Goal: Transaction & Acquisition: Purchase product/service

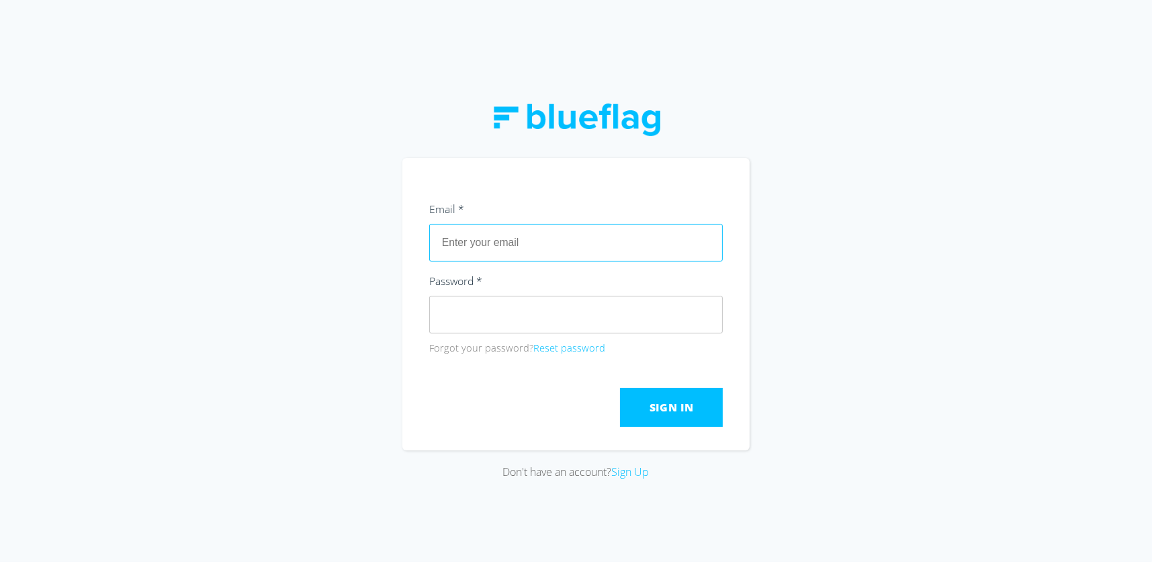
drag, startPoint x: 612, startPoint y: 261, endPoint x: 623, endPoint y: 258, distance: 11.1
click at [612, 261] on input "text" at bounding box center [576, 243] width 294 height 38
type input "[EMAIL_ADDRESS][DOMAIN_NAME]"
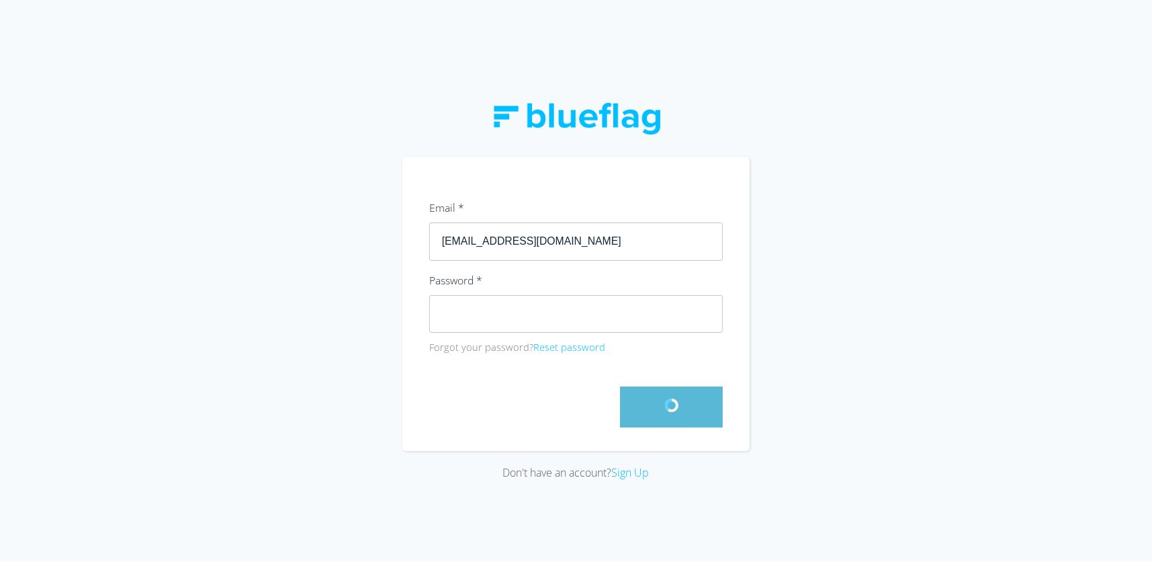
click at [619, 395] on div at bounding box center [576, 406] width 294 height 41
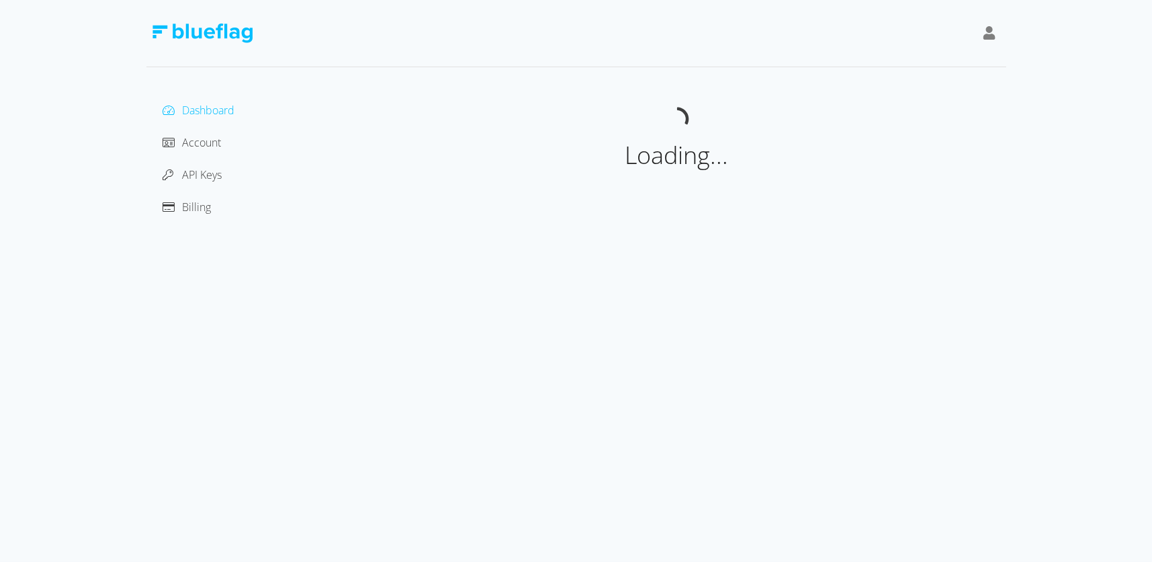
click at [218, 207] on div "Billing" at bounding box center [247, 206] width 180 height 21
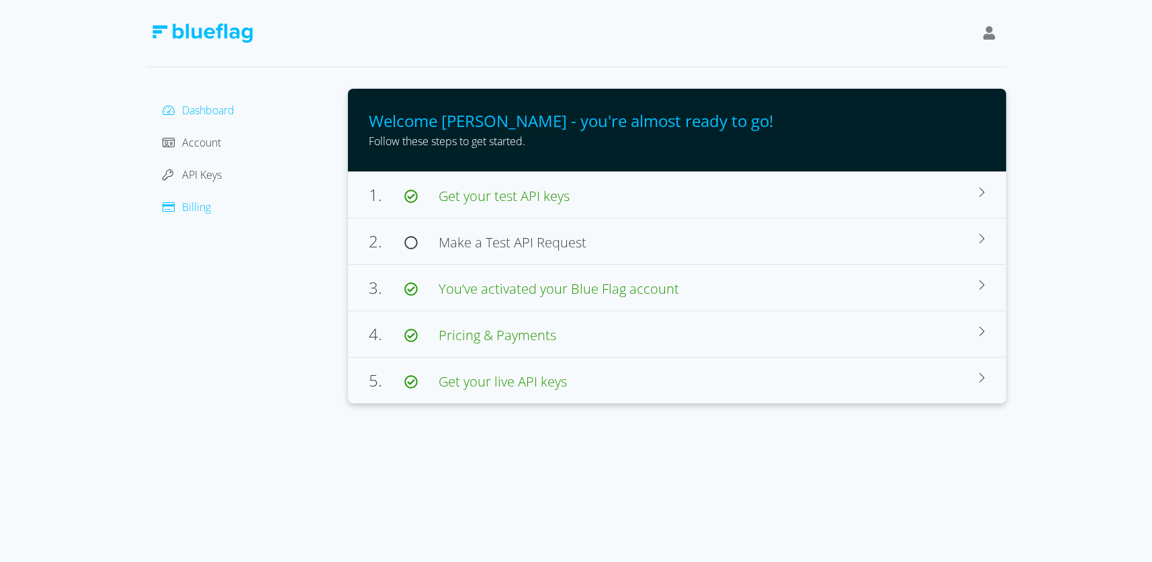
click at [196, 208] on span "Billing" at bounding box center [197, 207] width 29 height 15
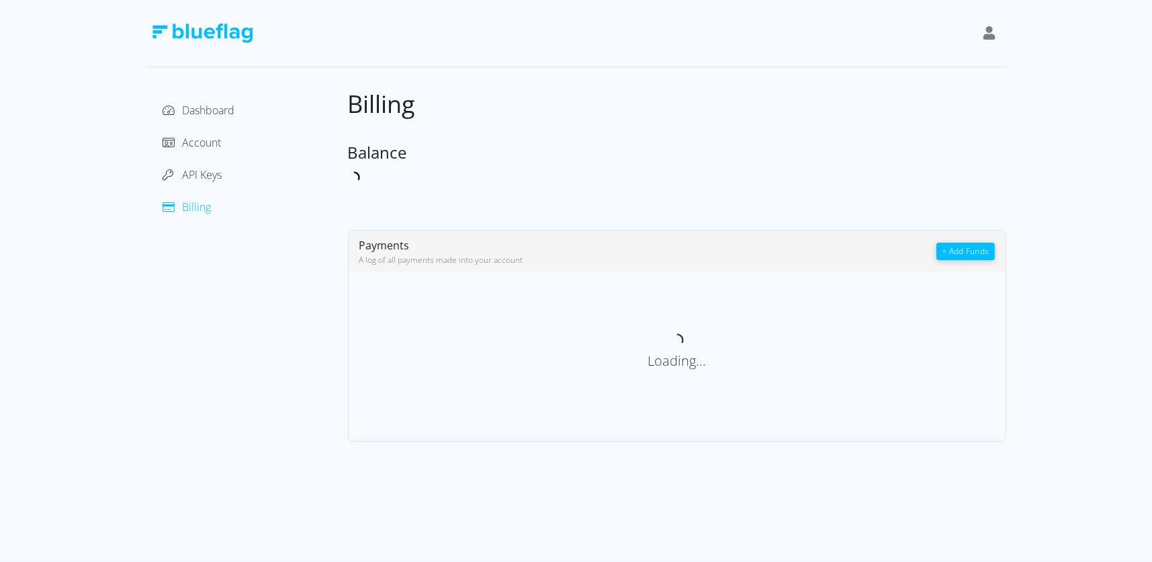
drag, startPoint x: 977, startPoint y: 251, endPoint x: 1041, endPoint y: 243, distance: 64.4
click at [1041, 243] on div "Dashboard Account API Keys Billing Billing Balance Payments A log of all paymen…" at bounding box center [576, 220] width 1152 height 441
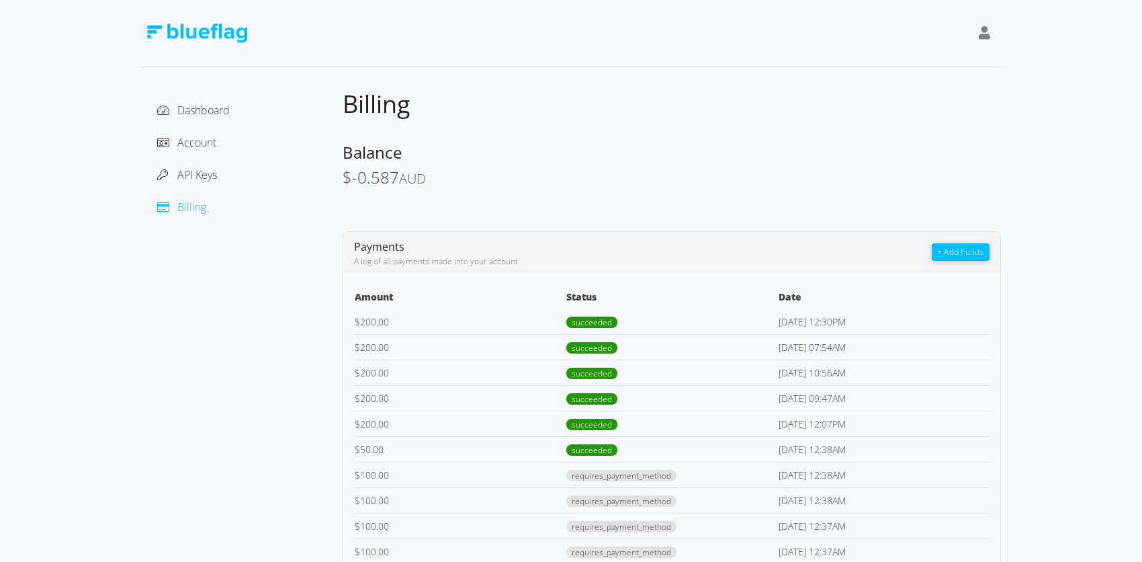
click at [962, 251] on button "+ Add Funds" at bounding box center [961, 251] width 58 height 17
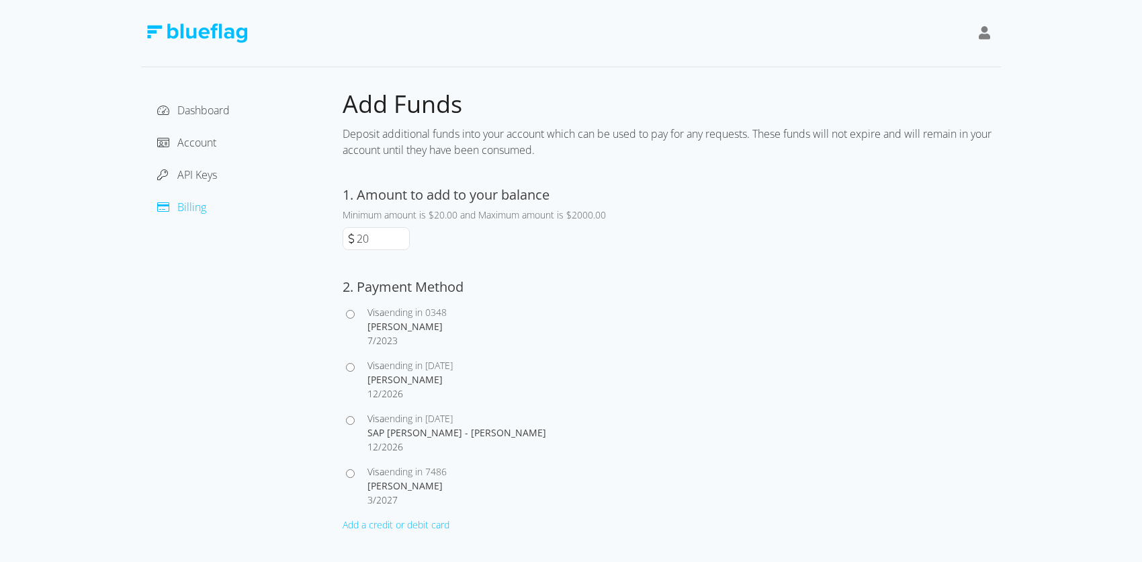
click at [371, 232] on input "20" at bounding box center [381, 238] width 55 height 21
type input "200"
click at [363, 419] on div at bounding box center [355, 432] width 25 height 42
click at [358, 419] on div at bounding box center [355, 432] width 25 height 42
click at [356, 420] on div at bounding box center [355, 432] width 25 height 42
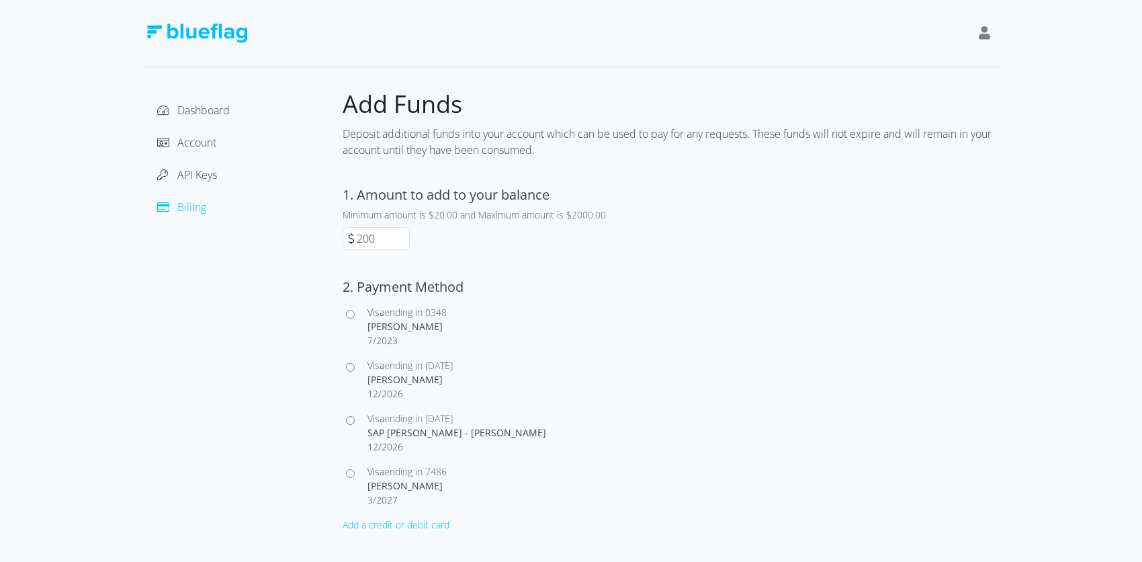
click at [353, 420] on input "Visa ending in [DATE] SAP [PERSON_NAME] - [PERSON_NAME] 12 / 2026" at bounding box center [350, 420] width 9 height 9
radio input "true"
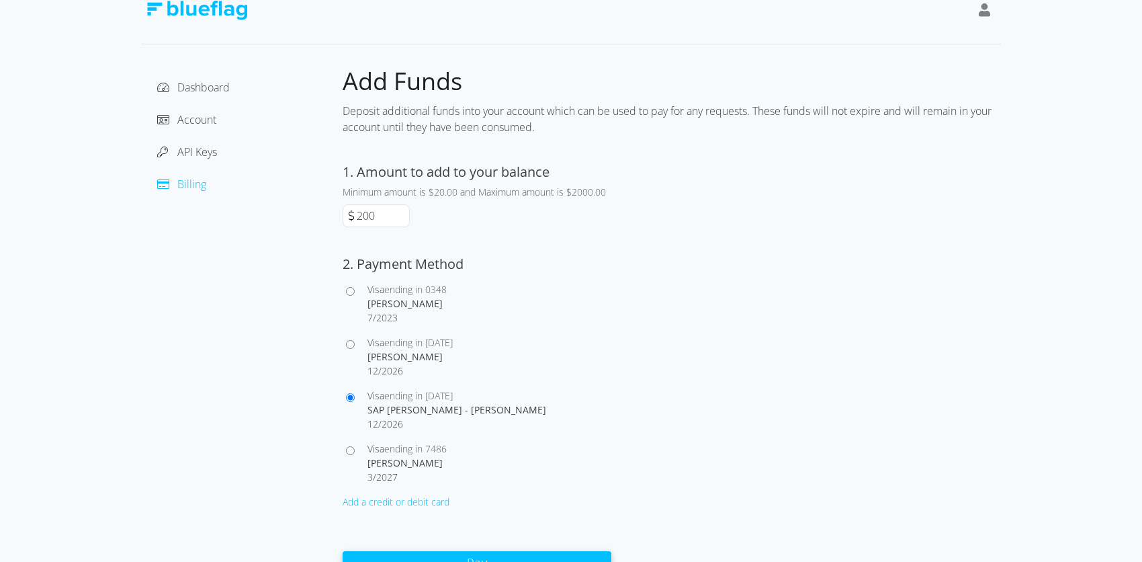
scroll to position [36, 0]
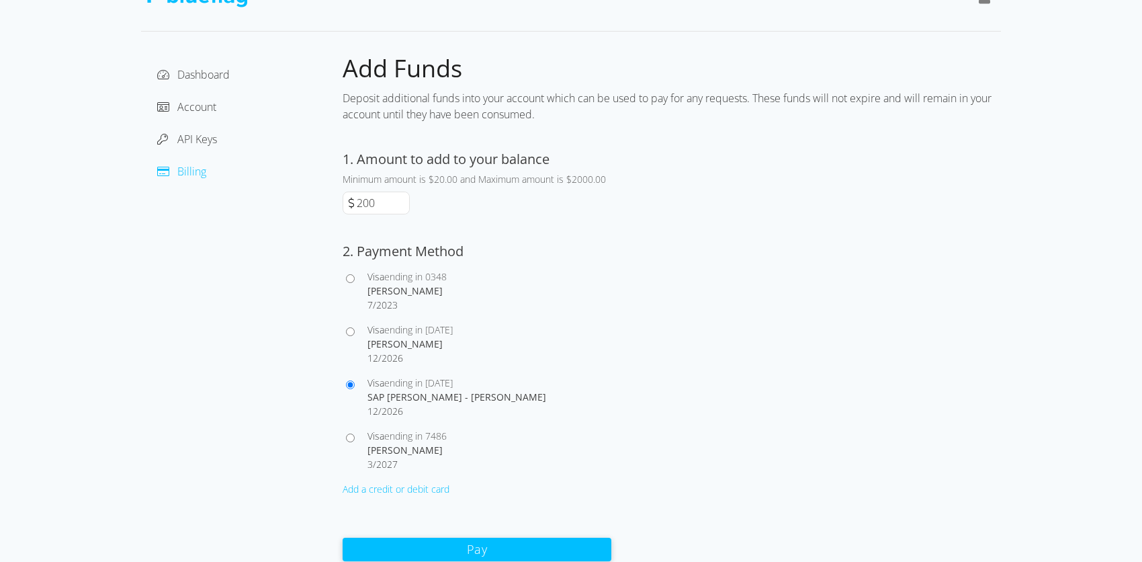
click at [478, 538] on button "Pay" at bounding box center [477, 549] width 269 height 24
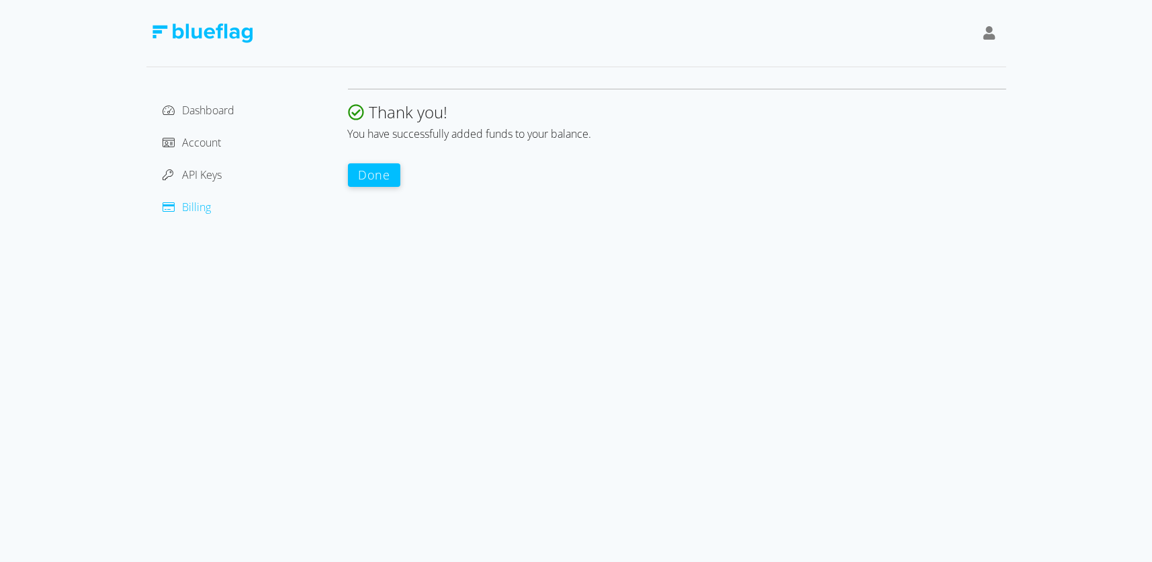
click at [363, 162] on div "Thank you! You have successfully added funds to your balance. Done" at bounding box center [677, 138] width 658 height 99
click at [369, 177] on button "Done" at bounding box center [374, 175] width 53 height 24
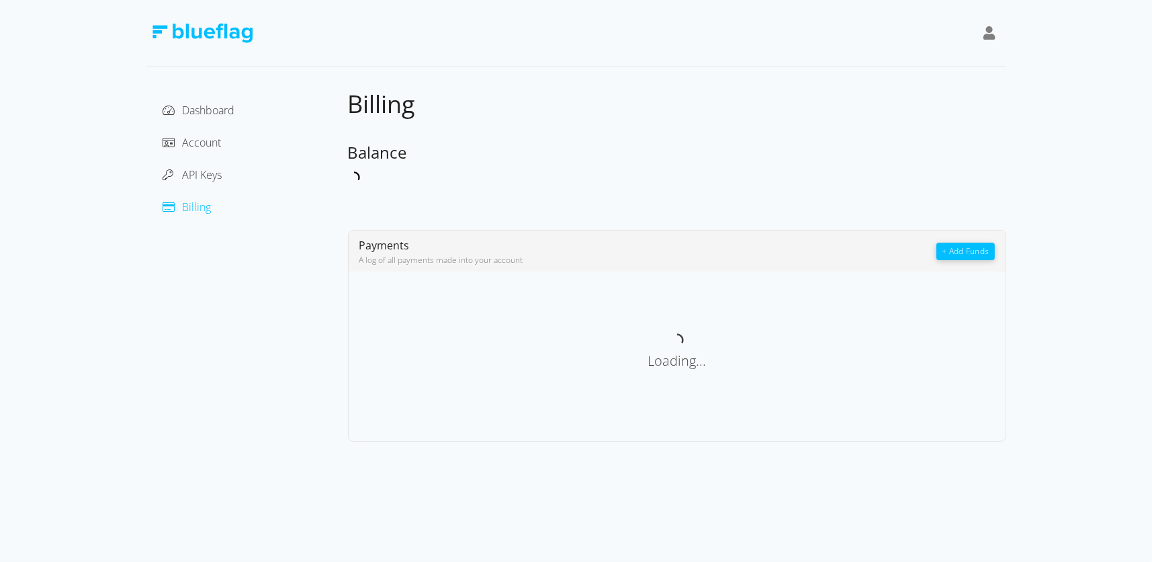
click at [709, 399] on div "Loading..." at bounding box center [676, 351] width 635 height 126
